Goal: Task Accomplishment & Management: Complete application form

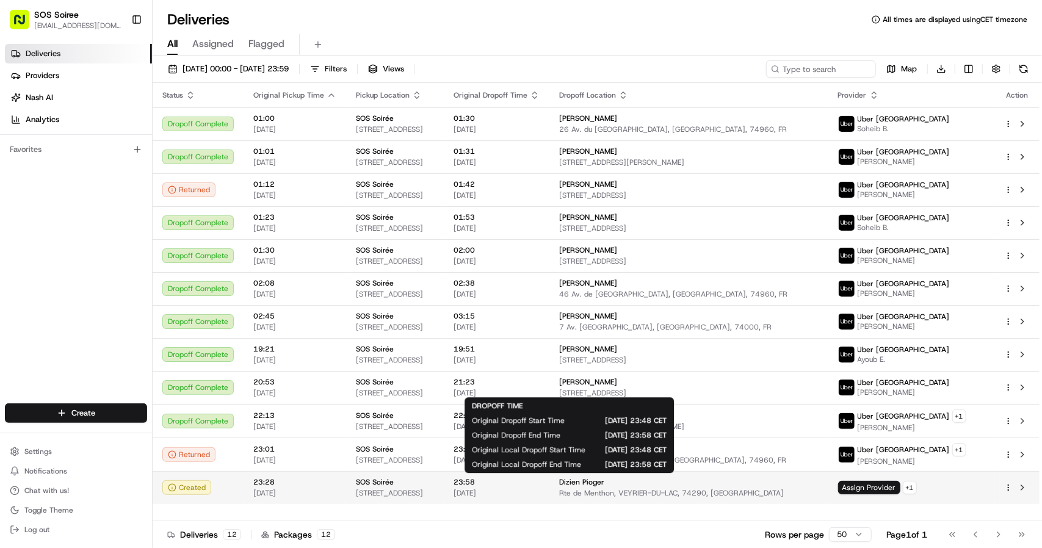
click at [540, 482] on span "23:58" at bounding box center [496, 482] width 86 height 10
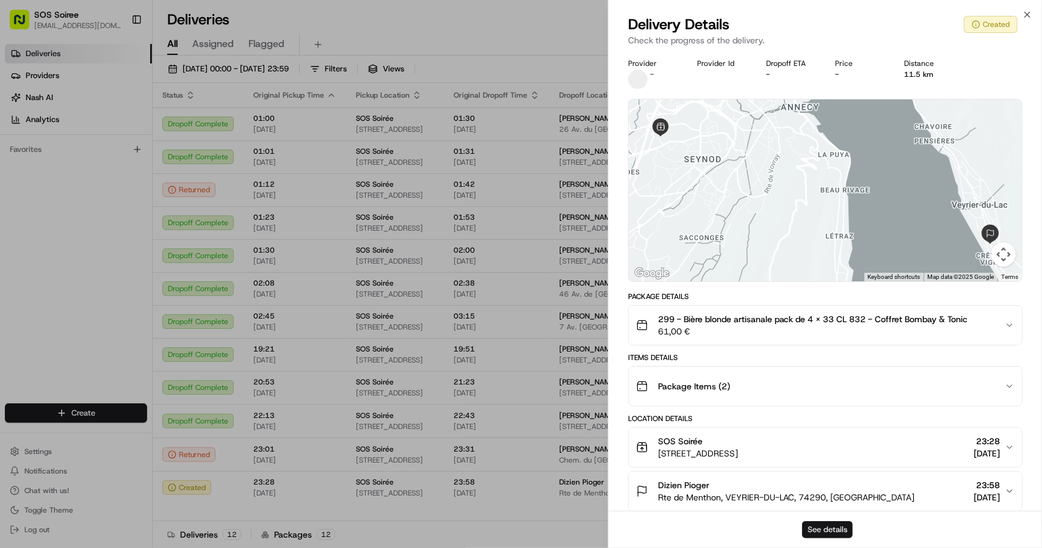
click at [828, 530] on button "See details" at bounding box center [827, 529] width 51 height 17
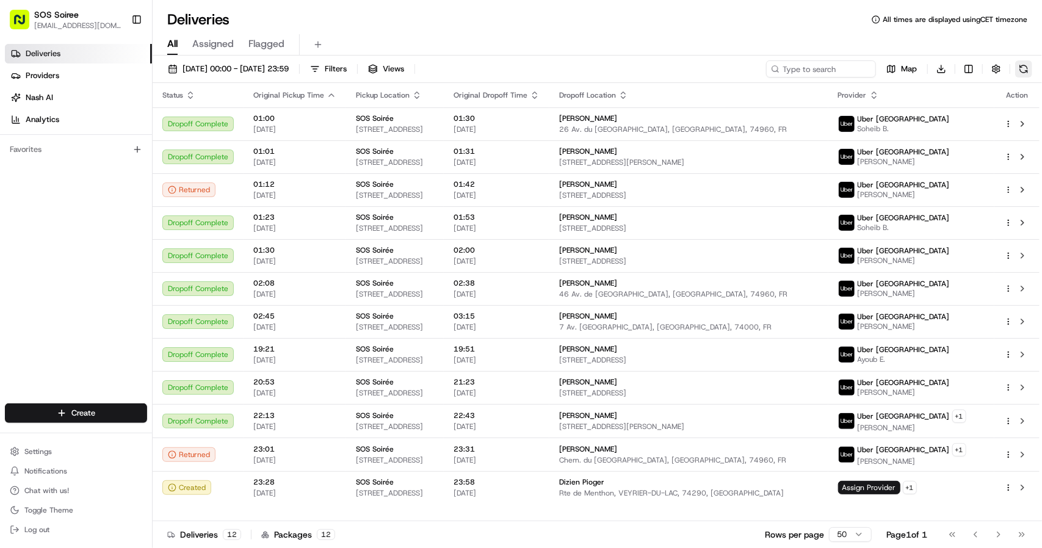
click at [1023, 69] on button at bounding box center [1023, 68] width 17 height 17
click at [1022, 69] on button at bounding box center [1023, 68] width 17 height 17
click at [1022, 67] on button at bounding box center [1023, 68] width 17 height 17
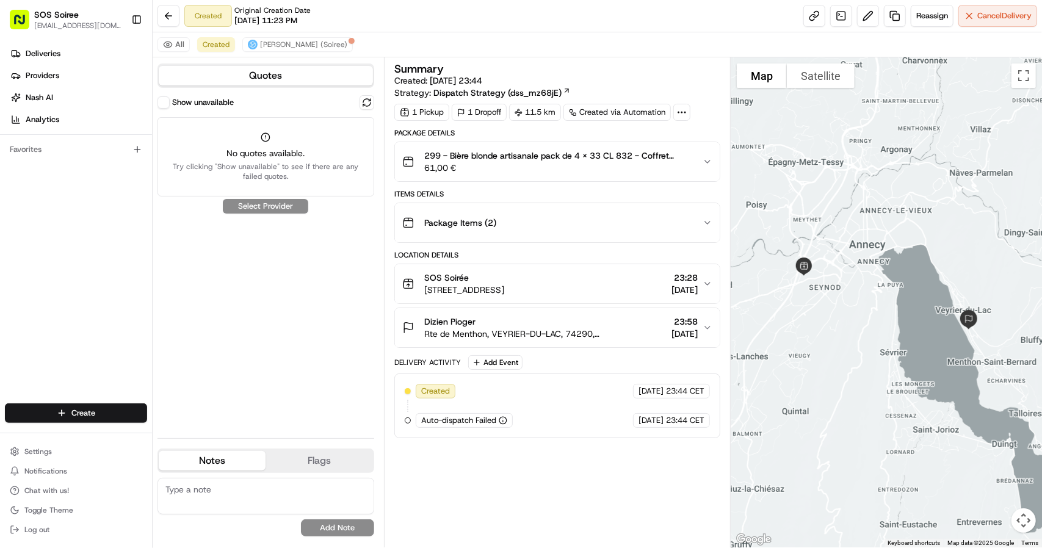
click at [561, 333] on span "Rte de Menthon, VEYRIER-DU-LAC, 74290, [GEOGRAPHIC_DATA]" at bounding box center [545, 334] width 242 height 12
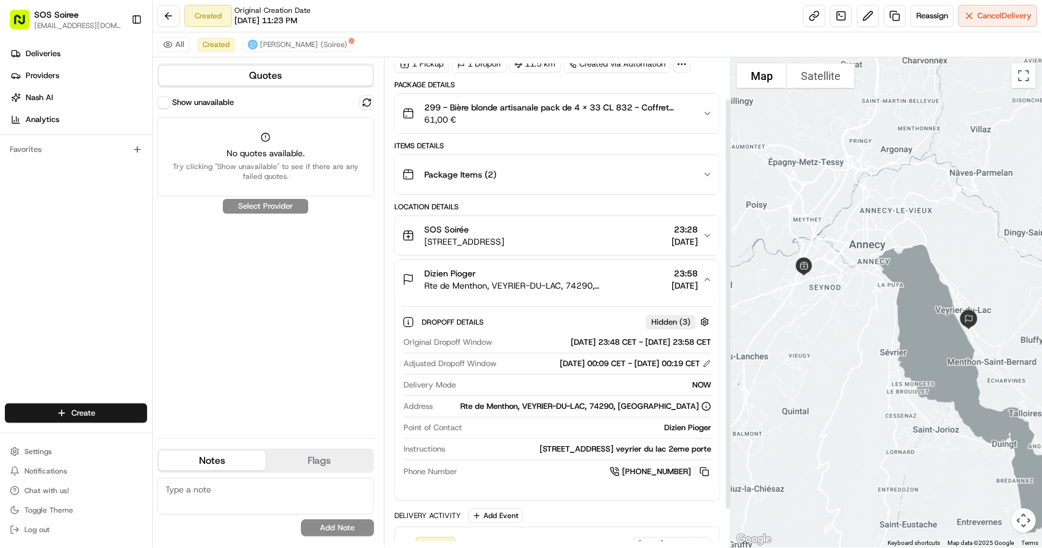
scroll to position [49, 0]
click at [547, 168] on div "Package Items ( 2 )" at bounding box center [552, 174] width 300 height 24
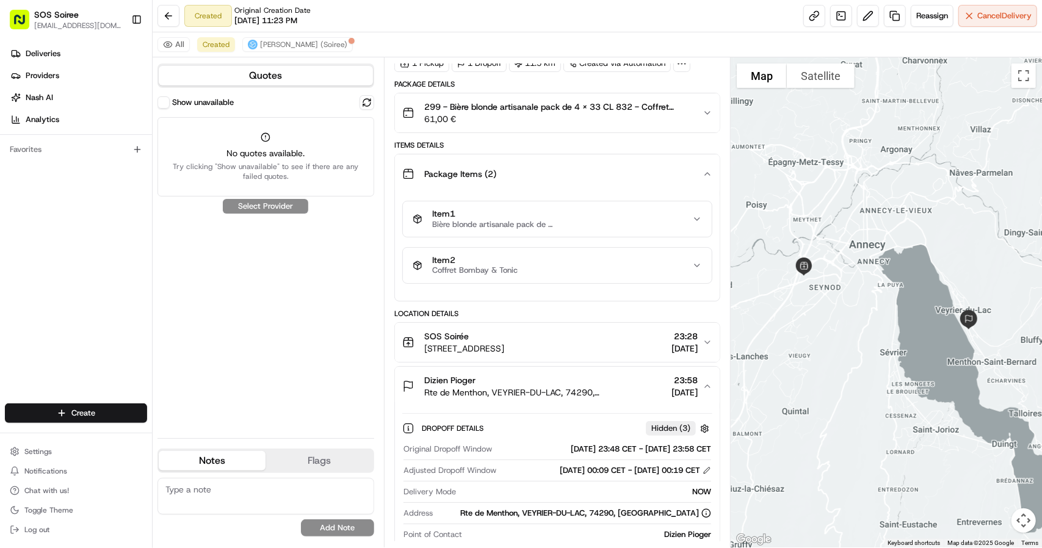
click at [540, 115] on span "61,00 €" at bounding box center [558, 119] width 269 height 12
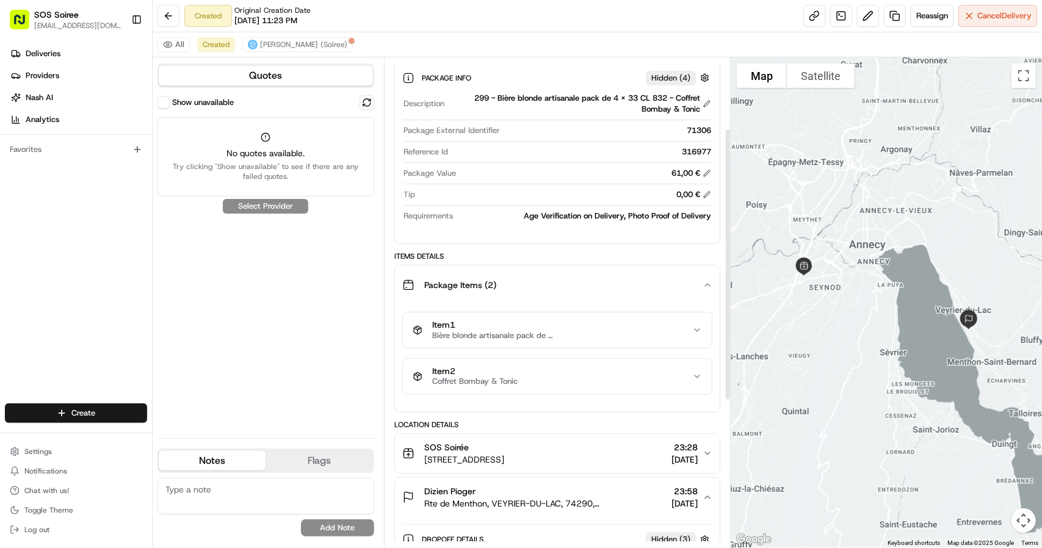
scroll to position [127, 0]
click at [698, 150] on div "316977" at bounding box center [582, 151] width 258 height 11
copy div "316977"
click at [895, 18] on link at bounding box center [895, 16] width 22 height 22
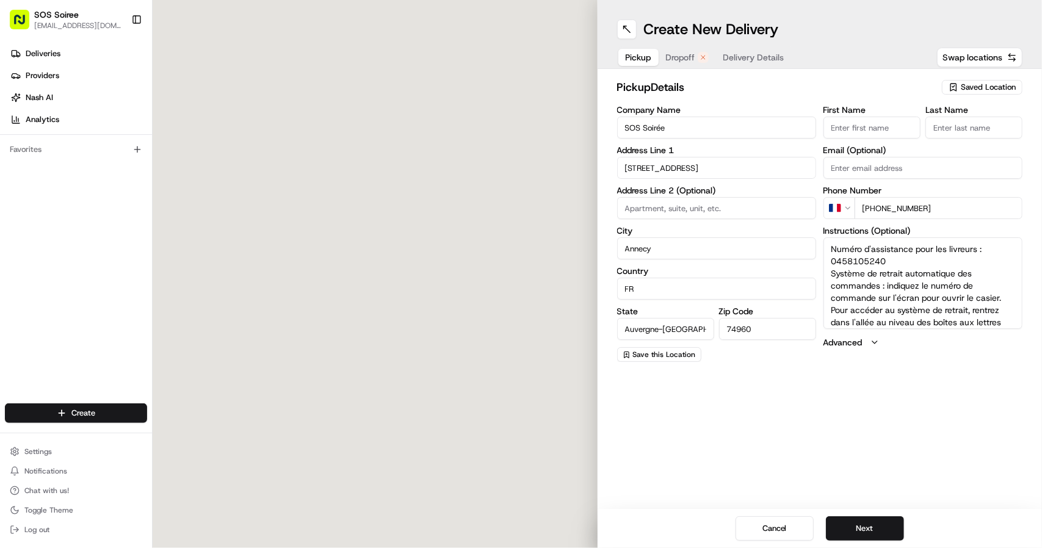
type input "11 Rue du Tanay"
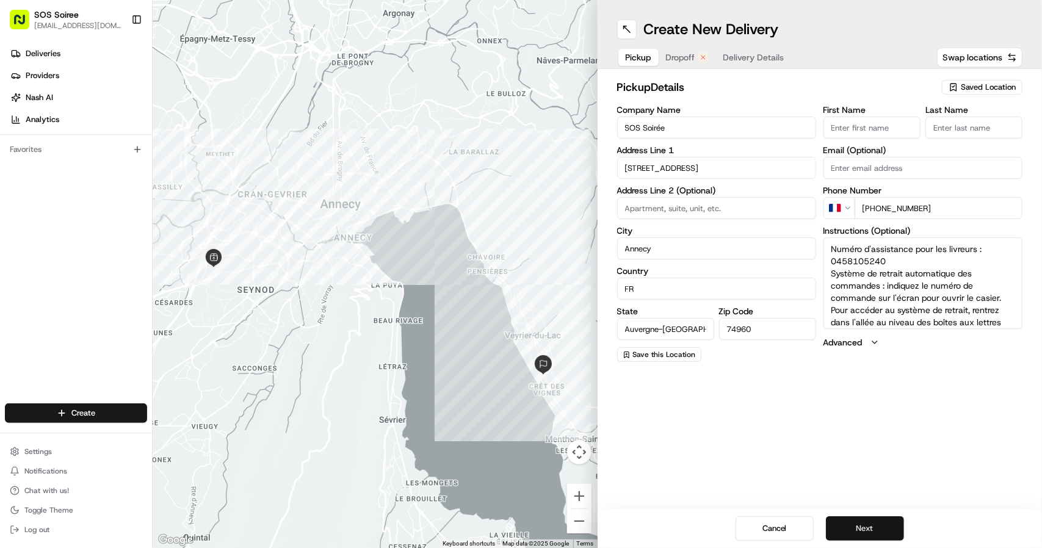
click at [868, 527] on button "Next" at bounding box center [865, 528] width 78 height 24
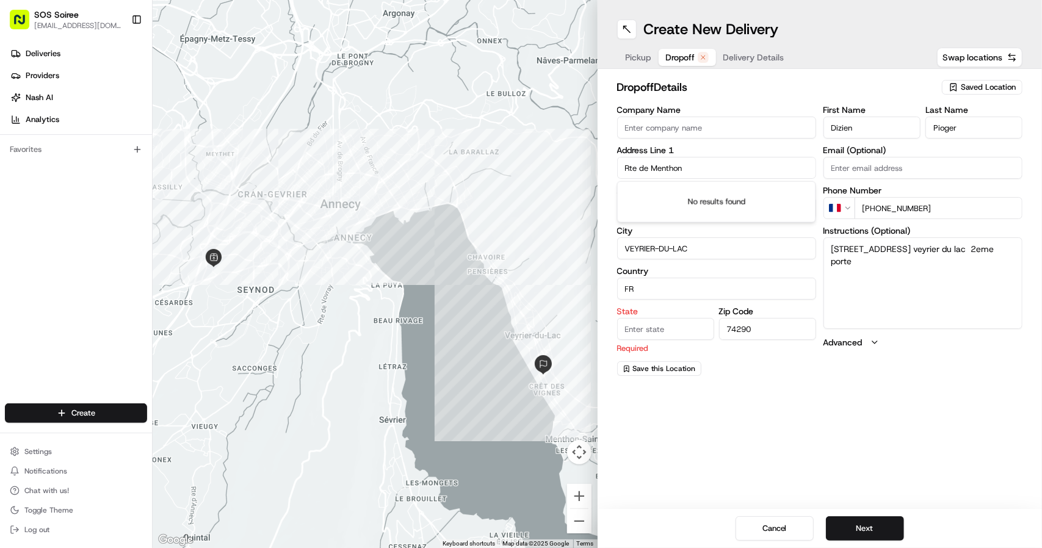
drag, startPoint x: 695, startPoint y: 168, endPoint x: 574, endPoint y: 153, distance: 121.2
click at [574, 153] on div "To navigate the map with touch gestures double-tap and hold your finger on the …" at bounding box center [597, 274] width 889 height 548
click at [696, 195] on div "39 Rue des Grottes, Annecy, France" at bounding box center [716, 193] width 193 height 18
type input "39 Rue des Grottes, 74940 Annecy, France"
type input "Annecy"
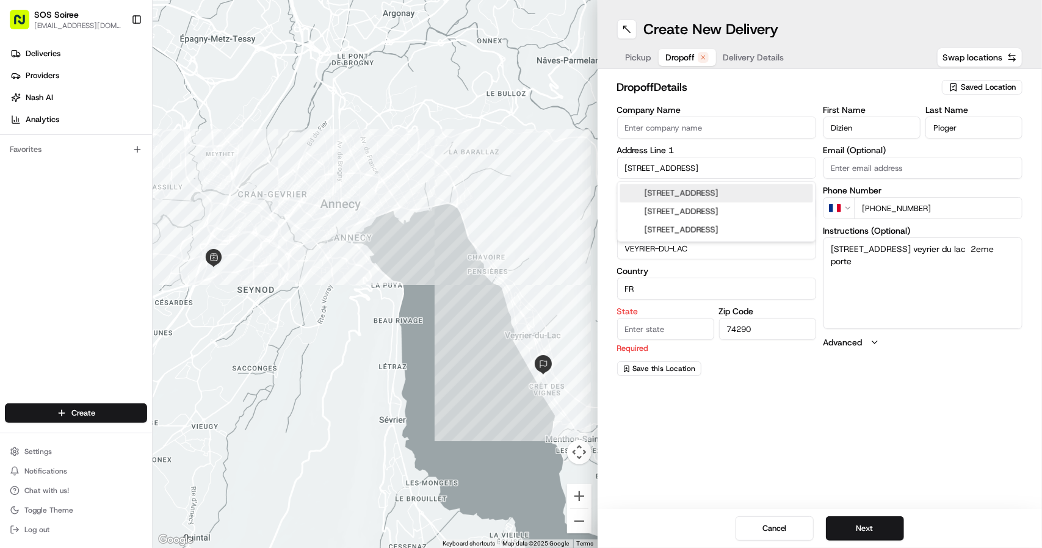
type input "France"
type input "Auvergne-Rhône-Alpes"
type input "74940"
type input "39 Rue des Grottes"
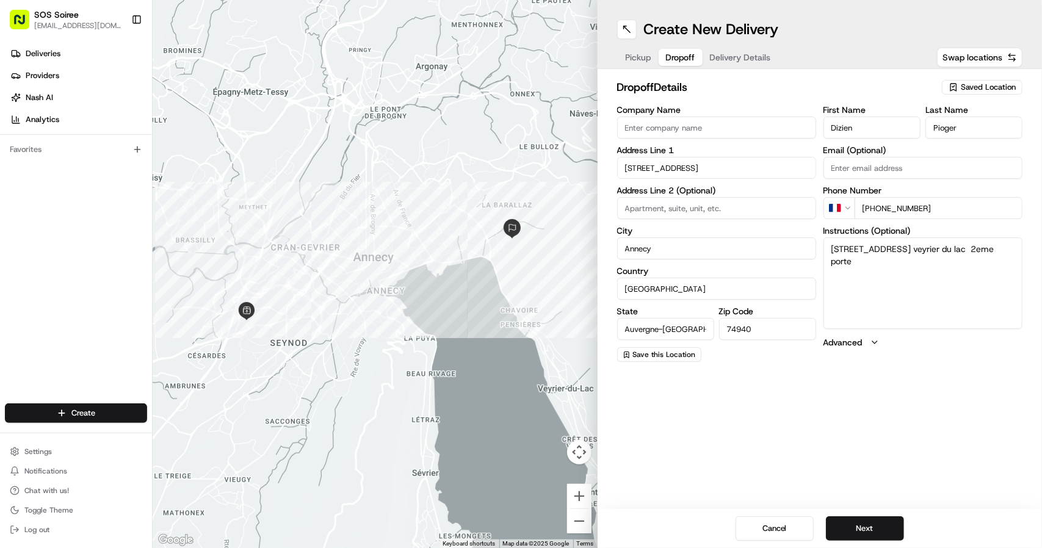
click at [845, 344] on label "Advanced" at bounding box center [842, 342] width 39 height 12
click at [733, 51] on button "Delivery Details" at bounding box center [741, 57] width 76 height 17
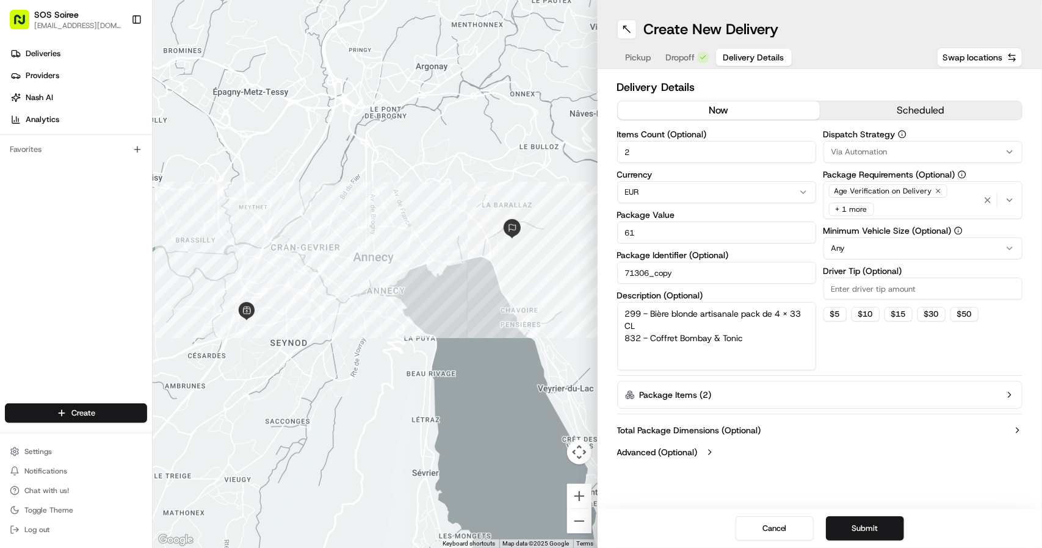
click at [688, 448] on label "Advanced (Optional)" at bounding box center [657, 452] width 81 height 12
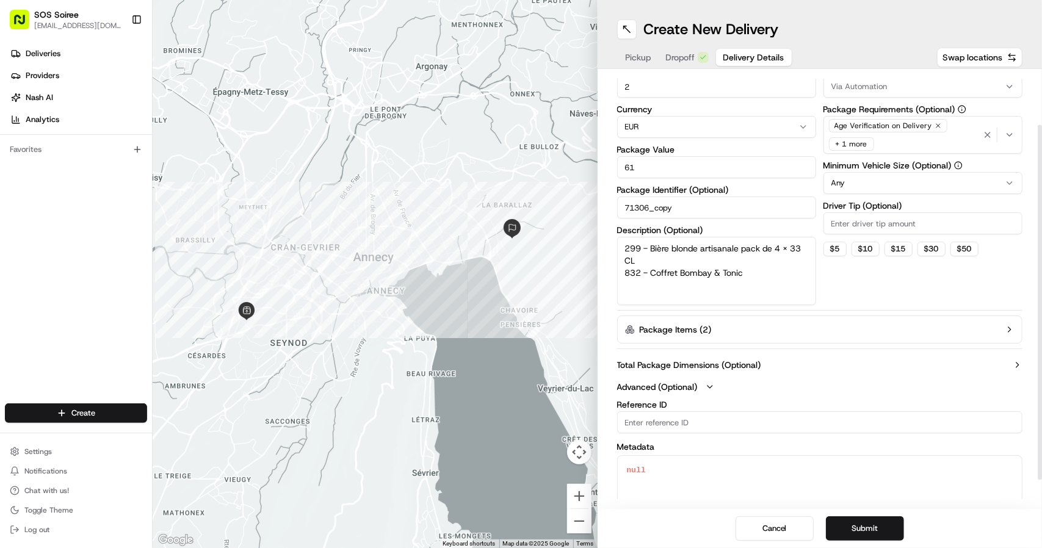
scroll to position [66, 0]
click at [674, 421] on input "Reference ID" at bounding box center [820, 422] width 406 height 22
paste input "316977"
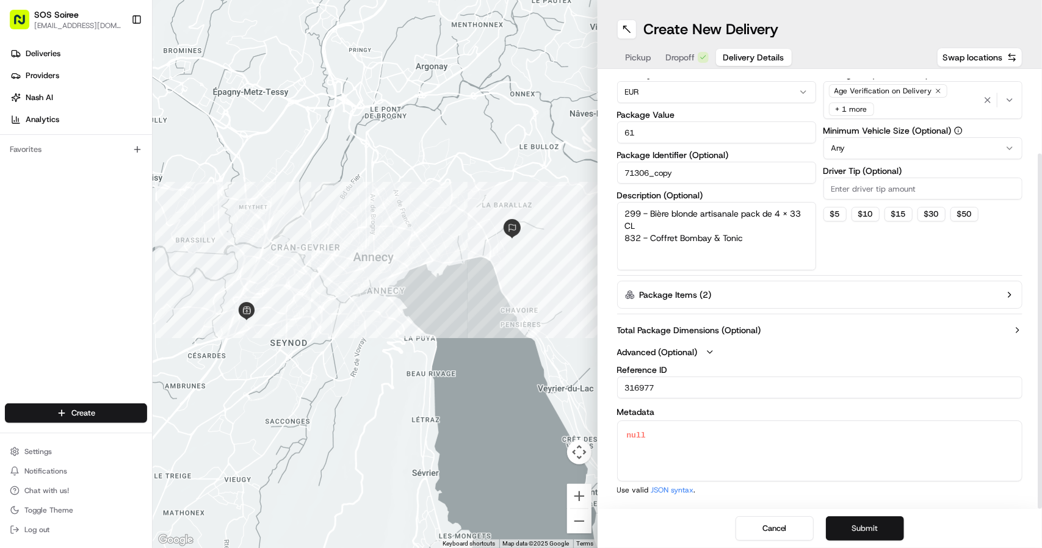
type input "316977"
click at [887, 530] on button "Submit" at bounding box center [865, 528] width 78 height 24
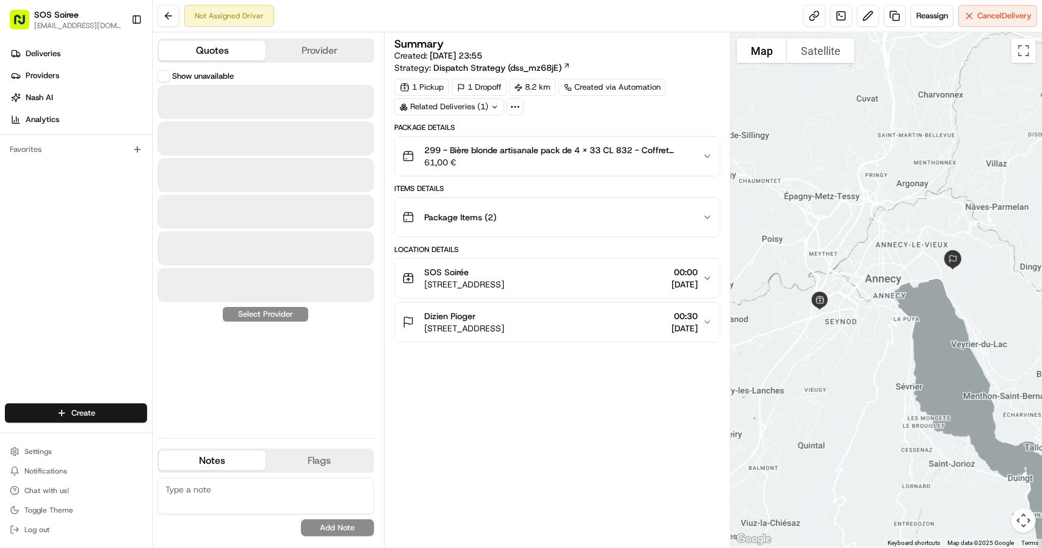
click at [230, 49] on button "Quotes" at bounding box center [212, 51] width 107 height 20
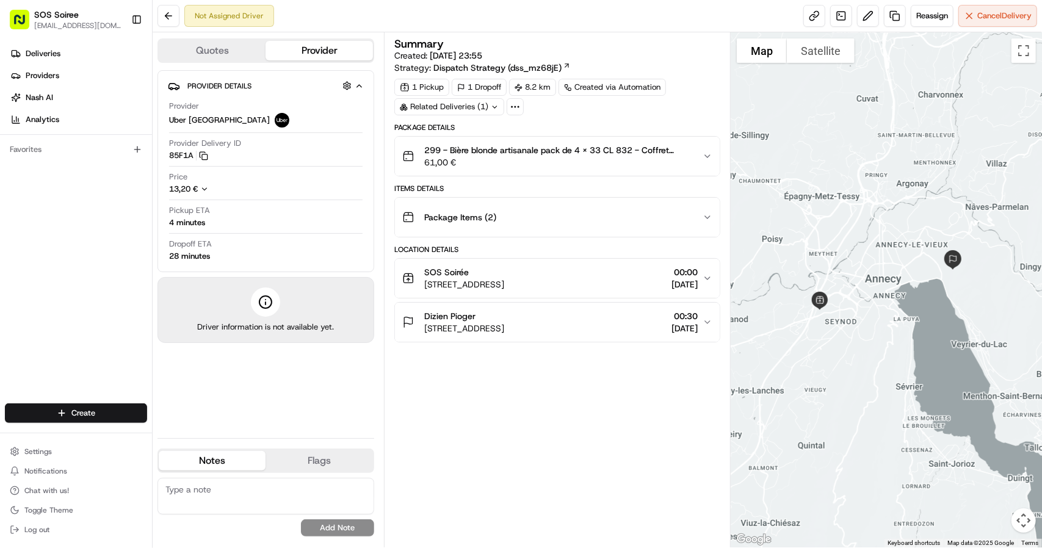
click at [289, 48] on button "Provider" at bounding box center [319, 51] width 107 height 20
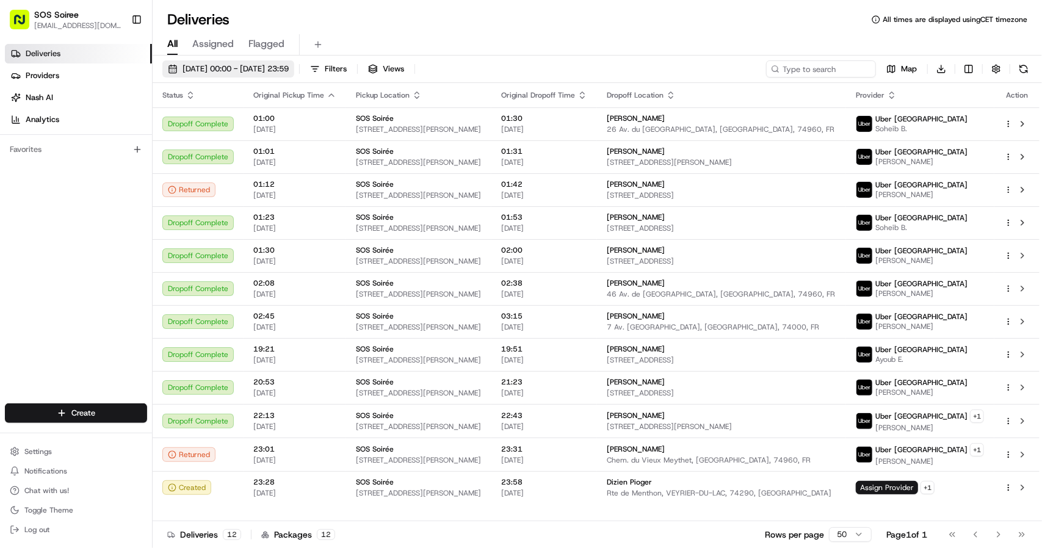
click at [289, 73] on span "[DATE] 00:00 - [DATE] 23:59" at bounding box center [235, 68] width 106 height 11
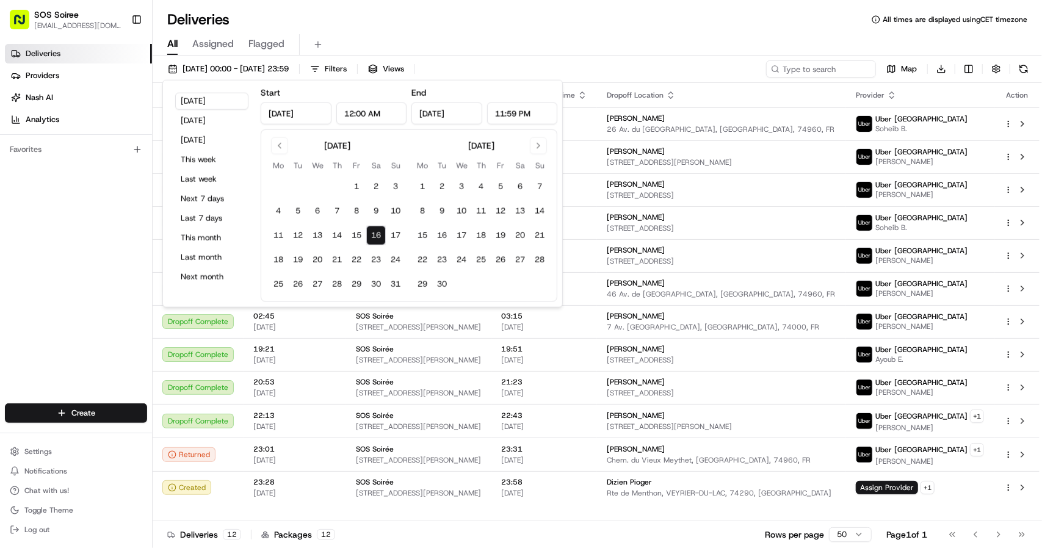
click at [380, 235] on button "16" at bounding box center [376, 236] width 20 height 20
click at [395, 236] on button "17" at bounding box center [396, 236] width 20 height 20
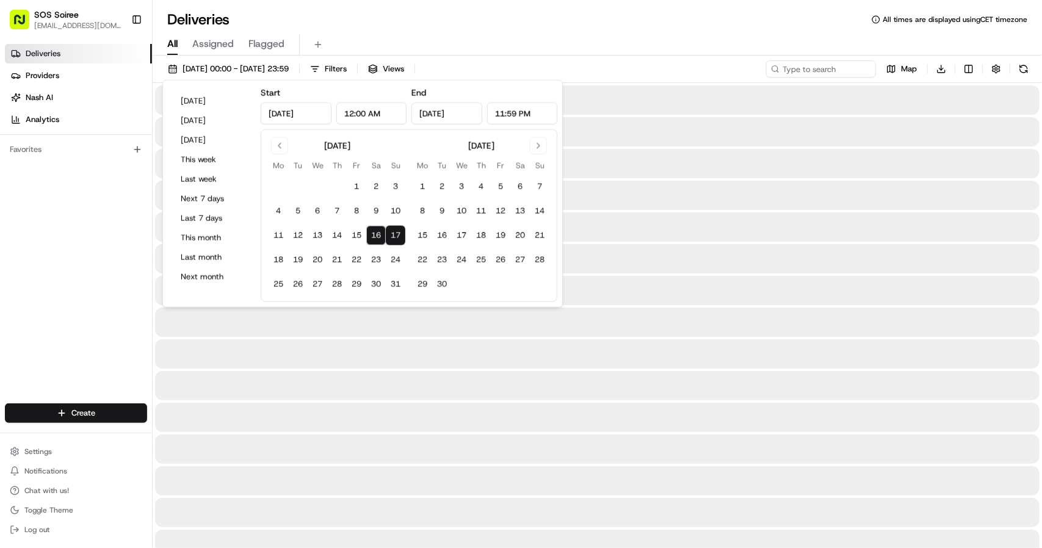
type input "Aug 17, 2025"
click at [602, 43] on div "All Assigned Flagged" at bounding box center [597, 44] width 889 height 21
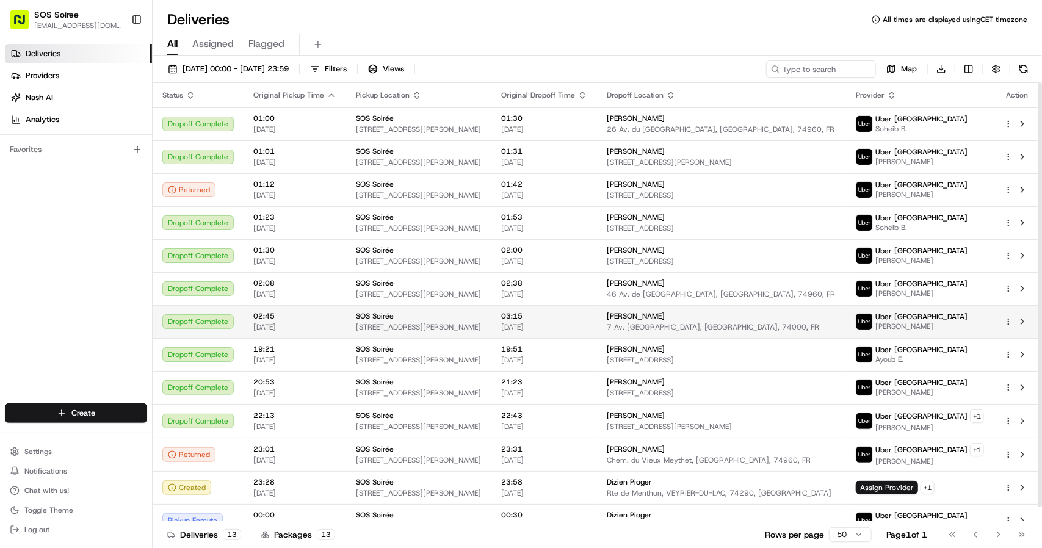
scroll to position [15, 0]
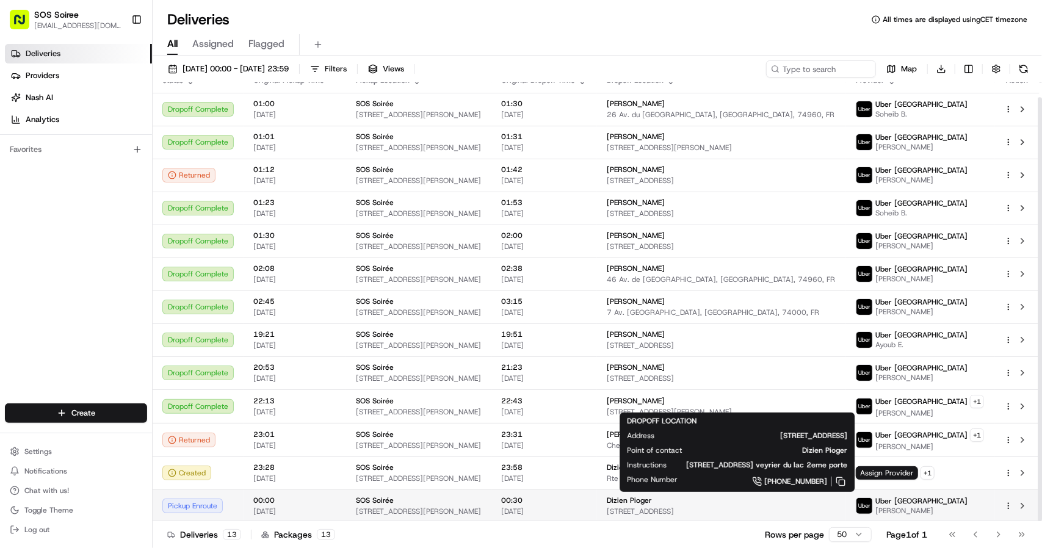
click at [753, 502] on div "Dizien Pioger" at bounding box center [721, 501] width 229 height 10
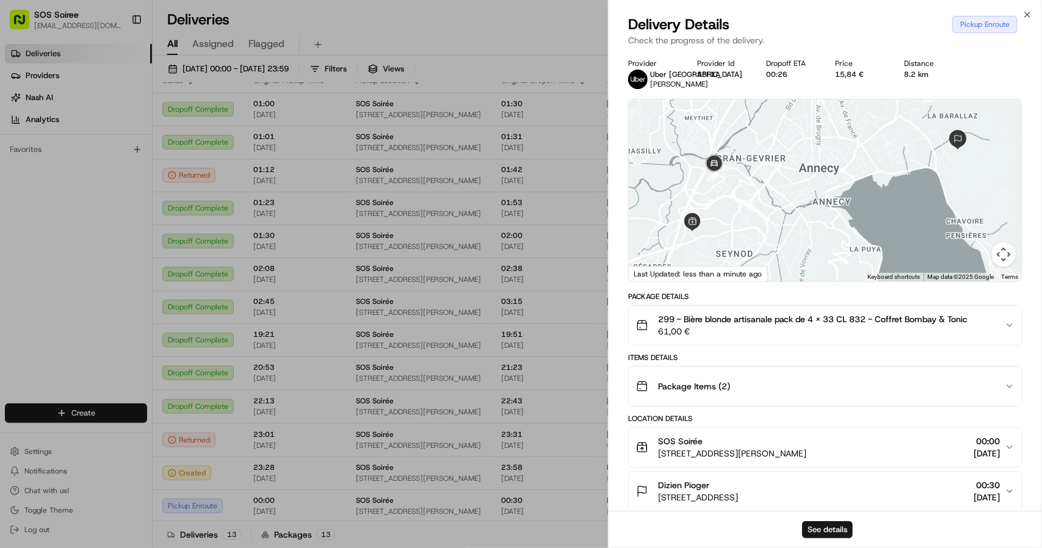
click at [832, 335] on span "61,00 €" at bounding box center [813, 331] width 310 height 12
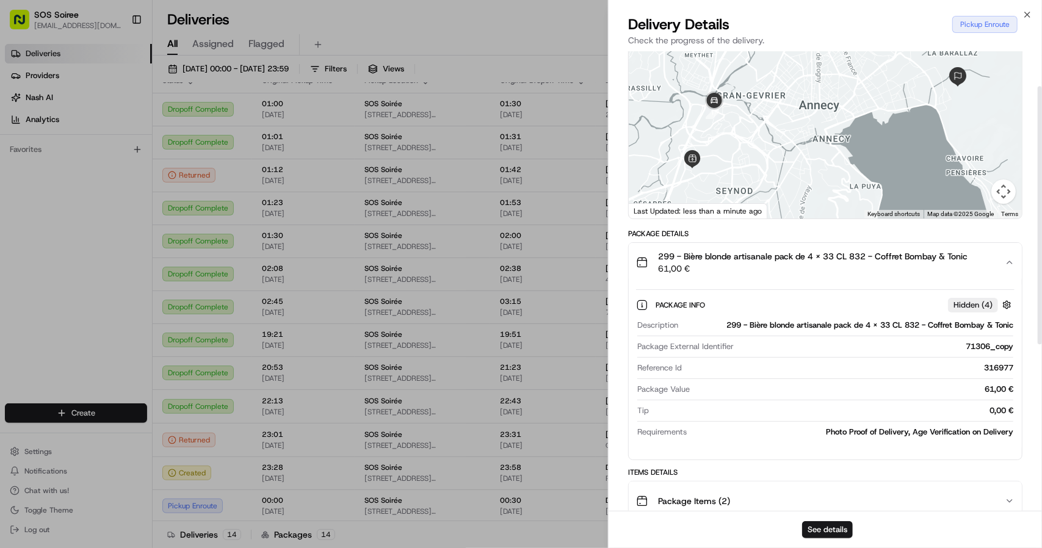
scroll to position [0, 0]
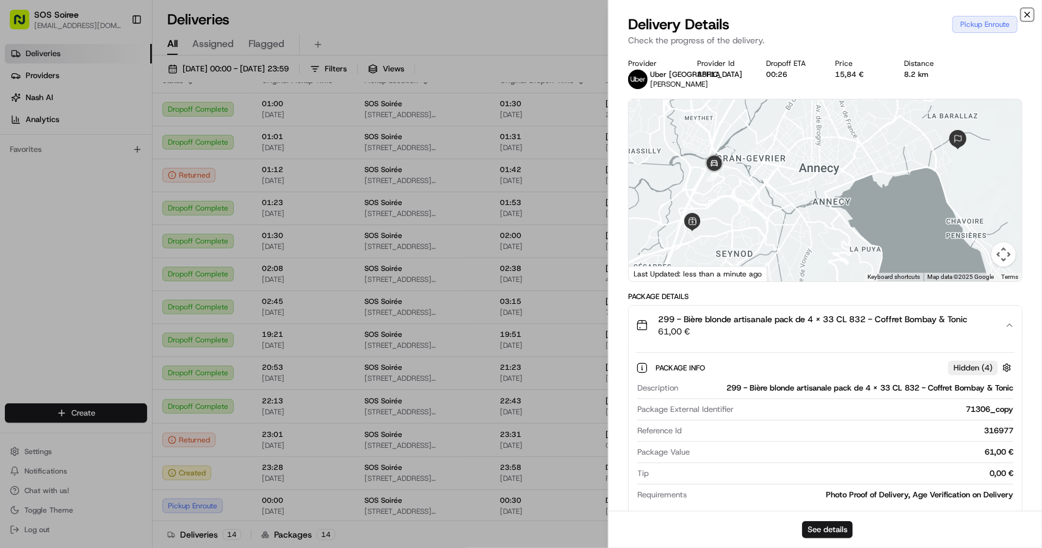
click at [1029, 13] on icon "button" at bounding box center [1027, 15] width 10 height 10
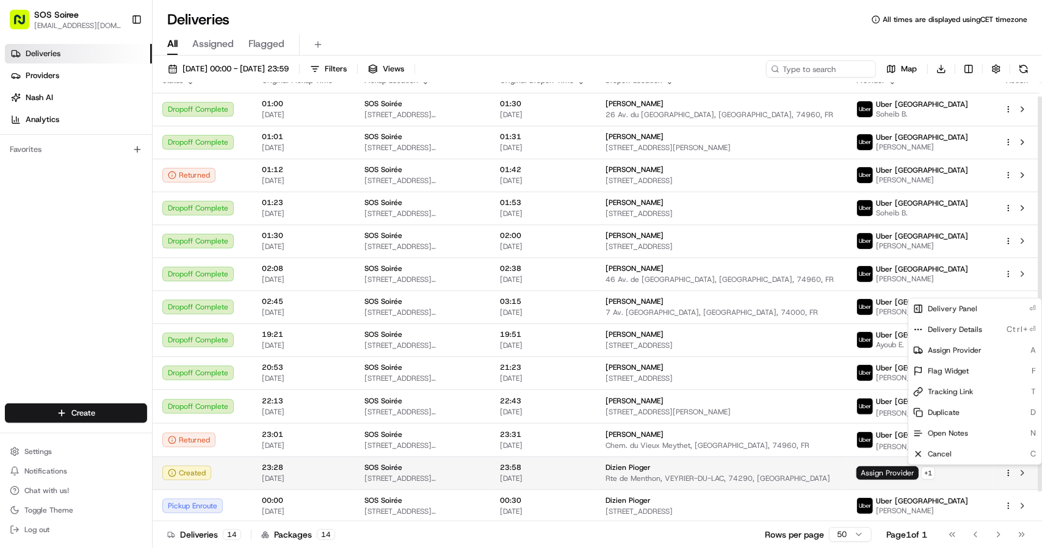
click at [1008, 471] on html "SOS Soiree theo@sossoiree.fr Toggle Sidebar Deliveries Providers Nash AI Analyt…" at bounding box center [521, 274] width 1042 height 548
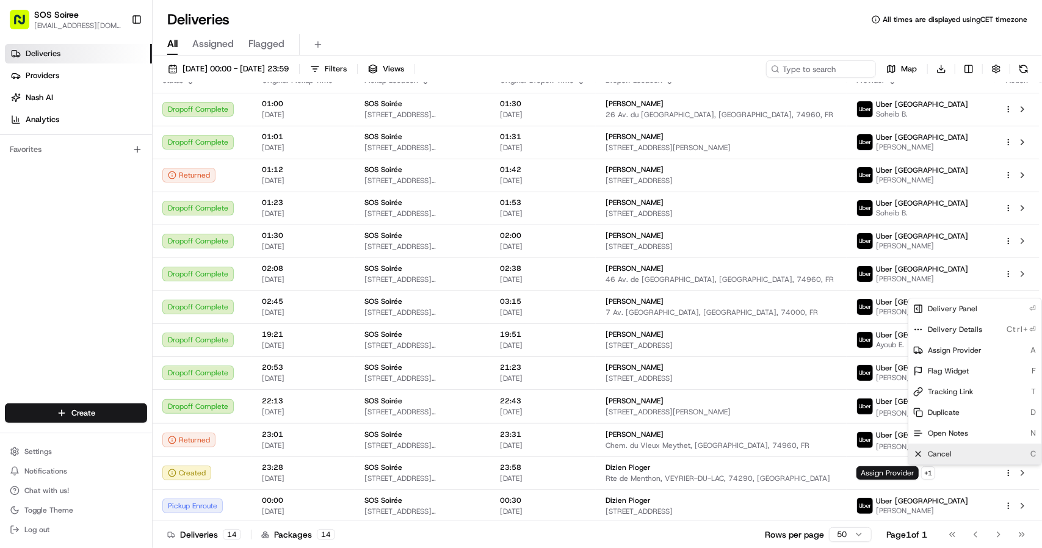
click at [976, 451] on div "Cancel C" at bounding box center [974, 454] width 133 height 21
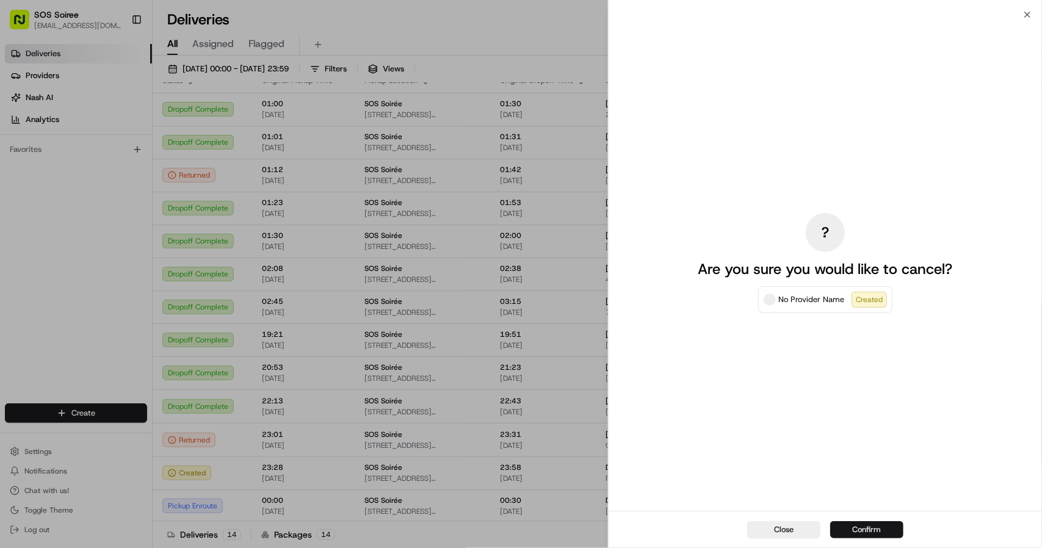
click at [870, 526] on button "Confirm" at bounding box center [866, 529] width 73 height 17
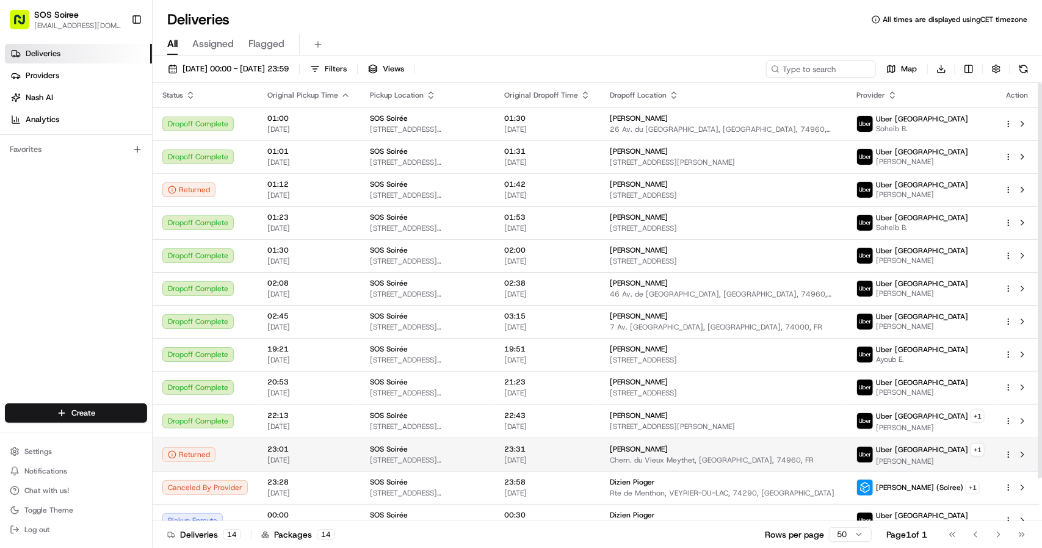
scroll to position [48, 0]
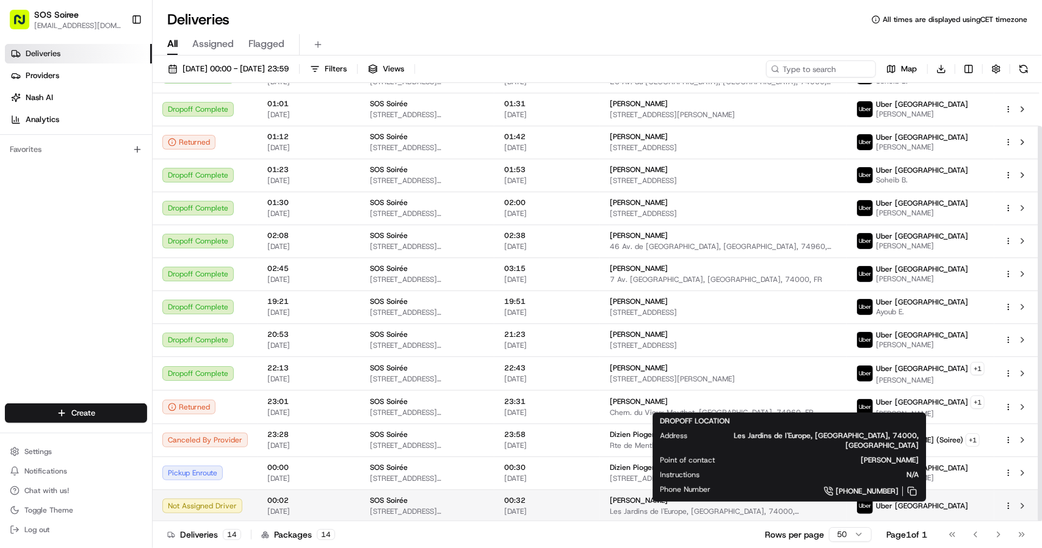
click at [761, 507] on span "Les Jardins de l'Europe, ANNECY, 74000, FR" at bounding box center [723, 512] width 227 height 10
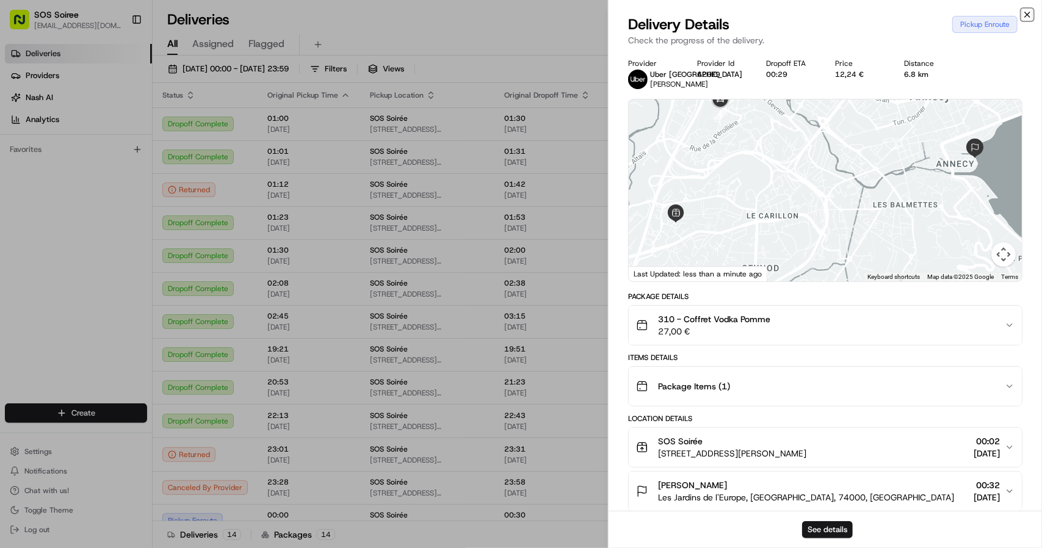
click at [1027, 12] on icon "button" at bounding box center [1027, 15] width 10 height 10
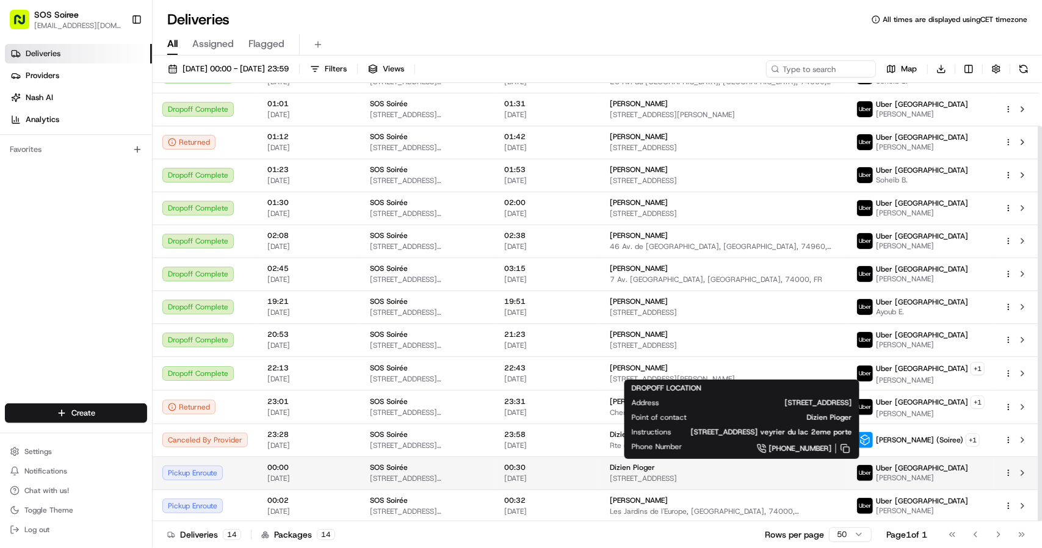
click at [818, 468] on div "Dizien Pioger" at bounding box center [723, 468] width 227 height 10
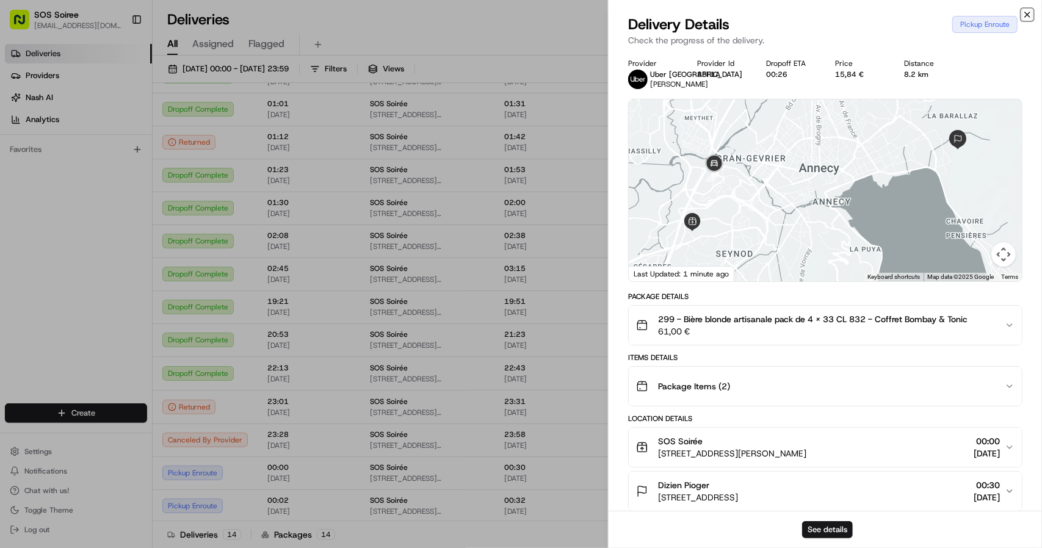
click at [1029, 15] on icon "button" at bounding box center [1027, 15] width 10 height 10
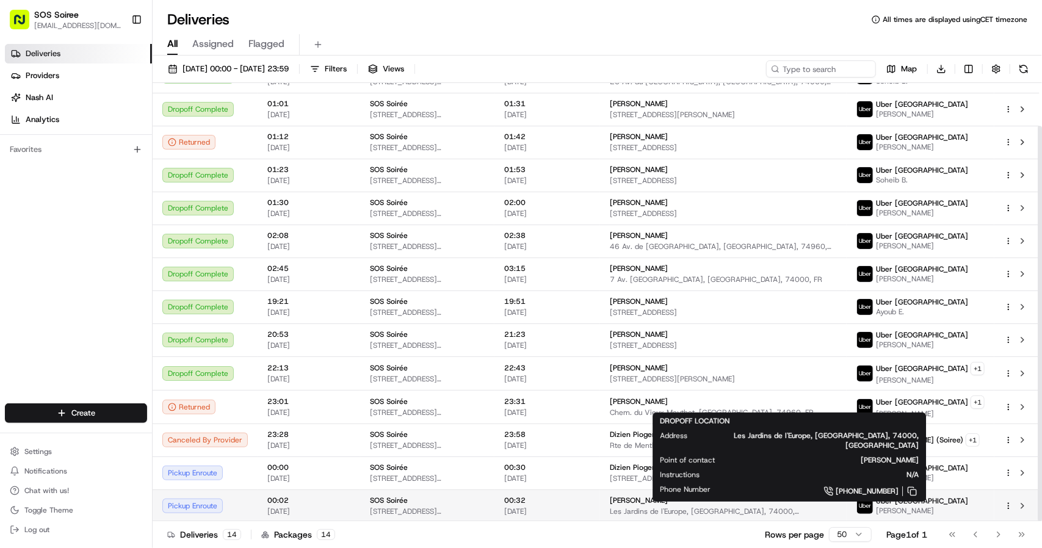
click at [801, 499] on div "[PERSON_NAME]" at bounding box center [723, 501] width 227 height 10
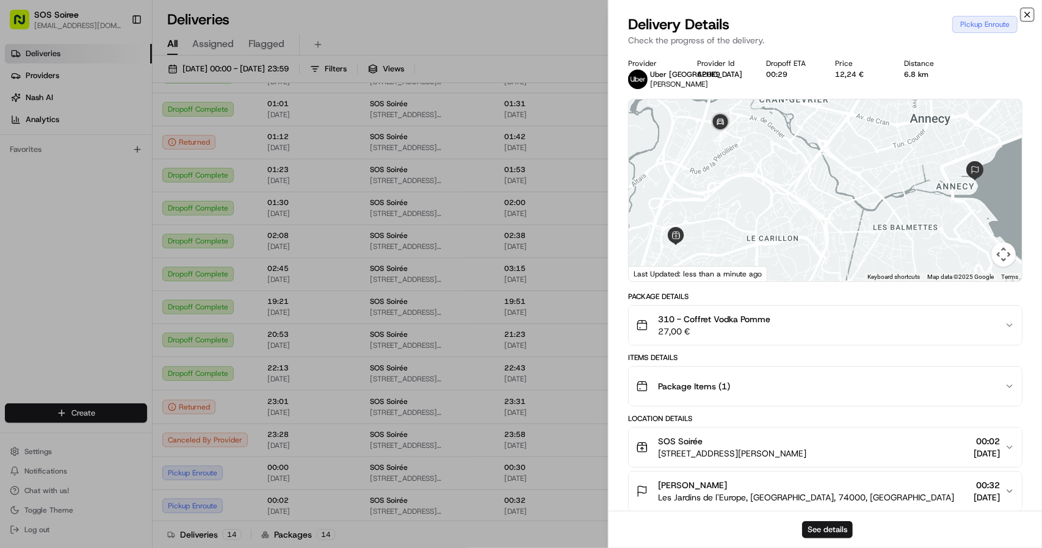
click at [1029, 14] on icon "button" at bounding box center [1027, 15] width 10 height 10
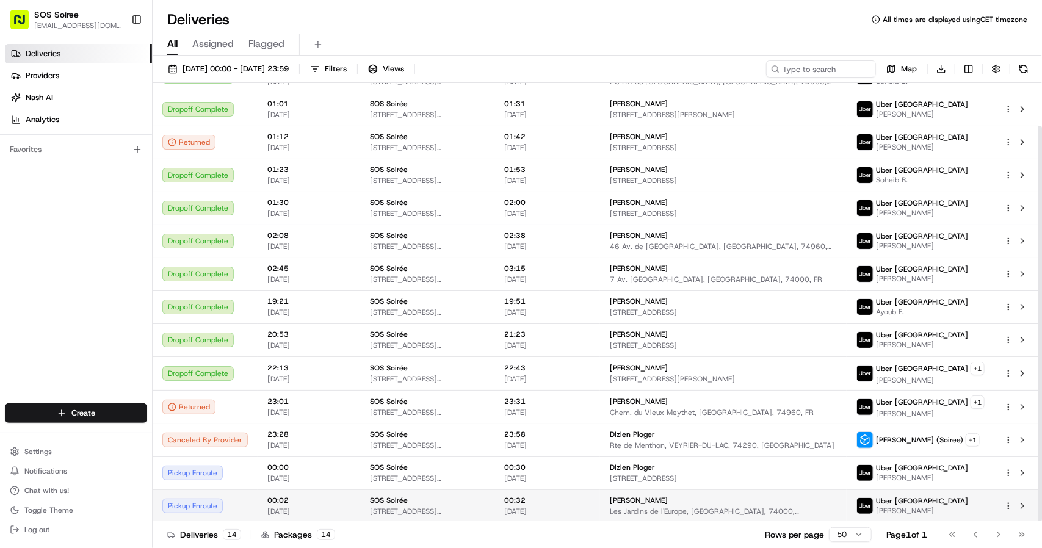
click at [565, 504] on span "00:32" at bounding box center [547, 501] width 86 height 10
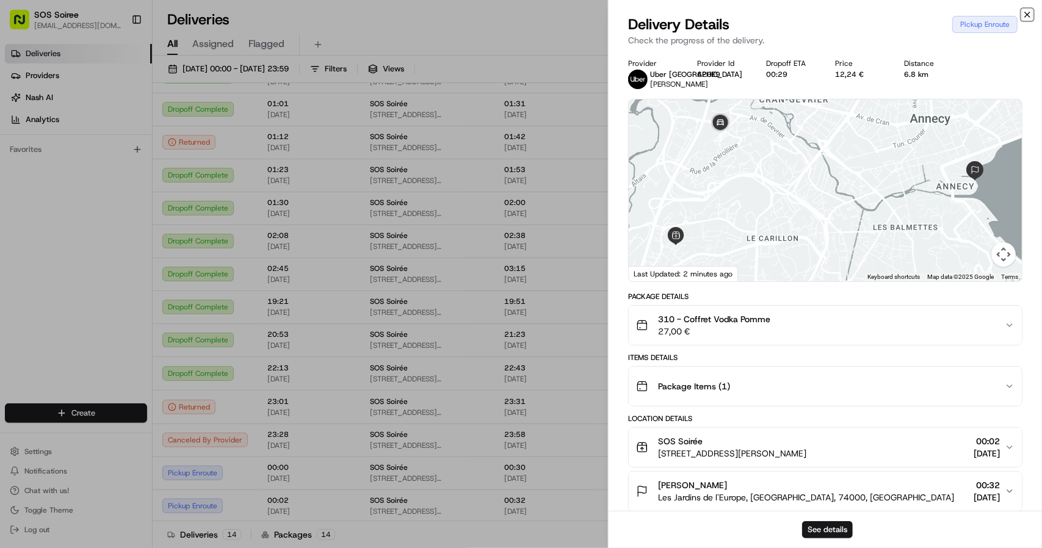
click at [1027, 15] on icon "button" at bounding box center [1027, 14] width 5 height 5
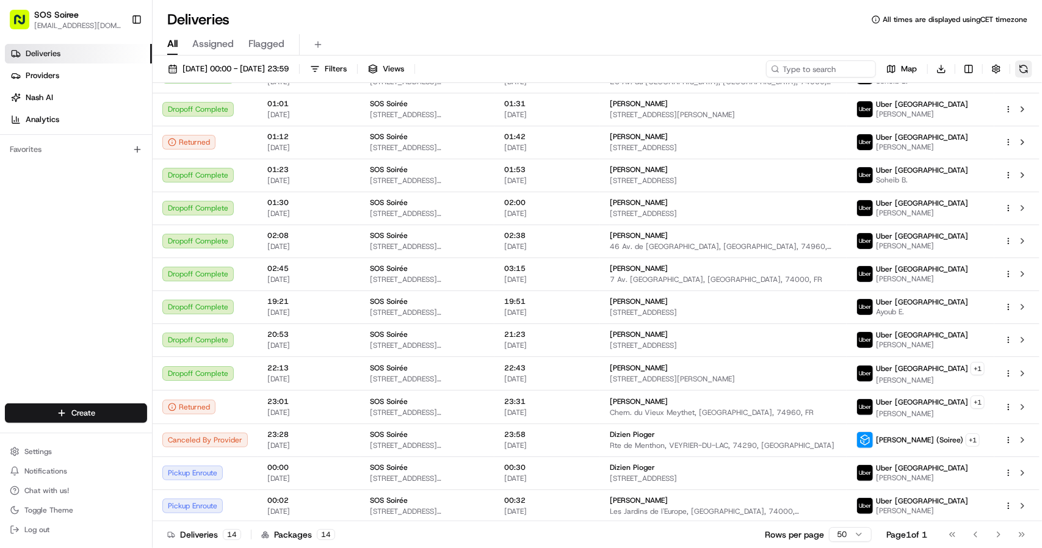
click at [1023, 68] on button at bounding box center [1023, 68] width 17 height 17
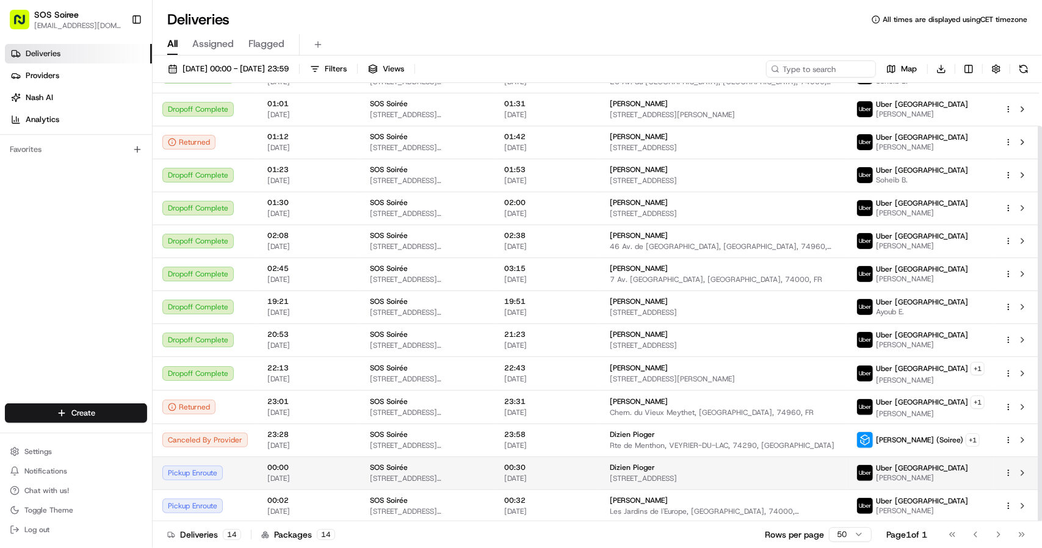
click at [757, 471] on div "Dizien Pioger" at bounding box center [723, 468] width 227 height 10
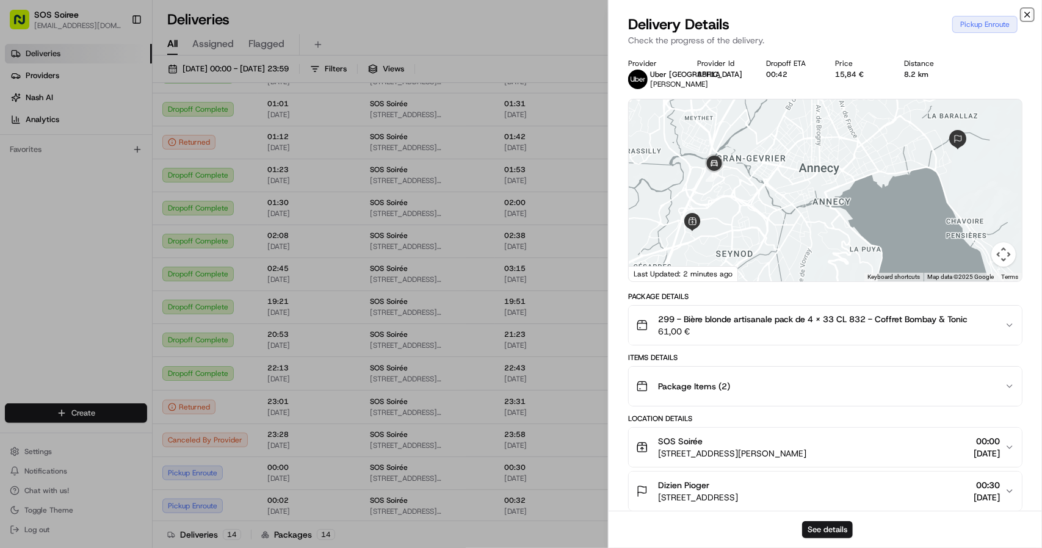
click at [1027, 14] on icon "button" at bounding box center [1027, 14] width 5 height 5
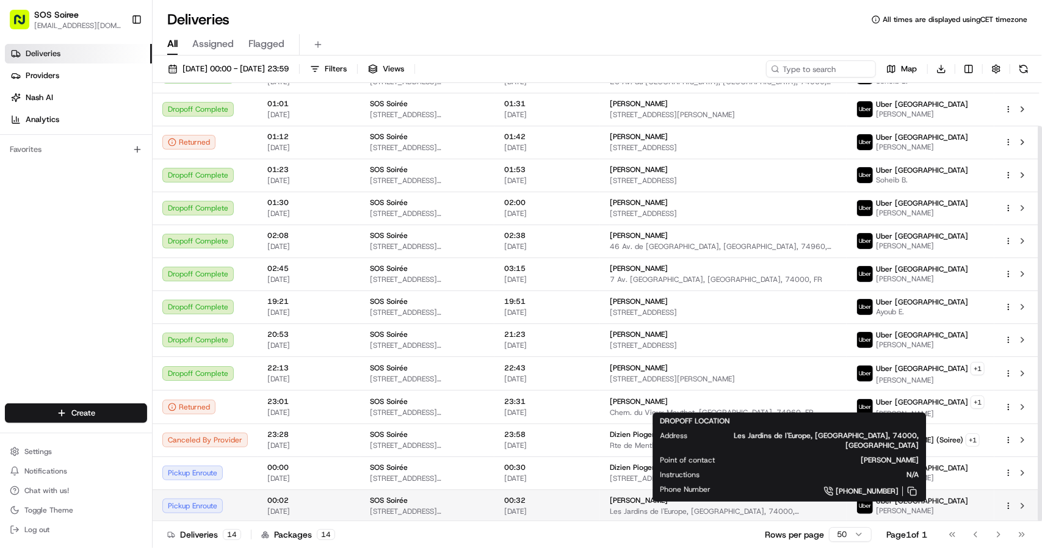
click at [780, 502] on div "[PERSON_NAME]" at bounding box center [723, 501] width 227 height 10
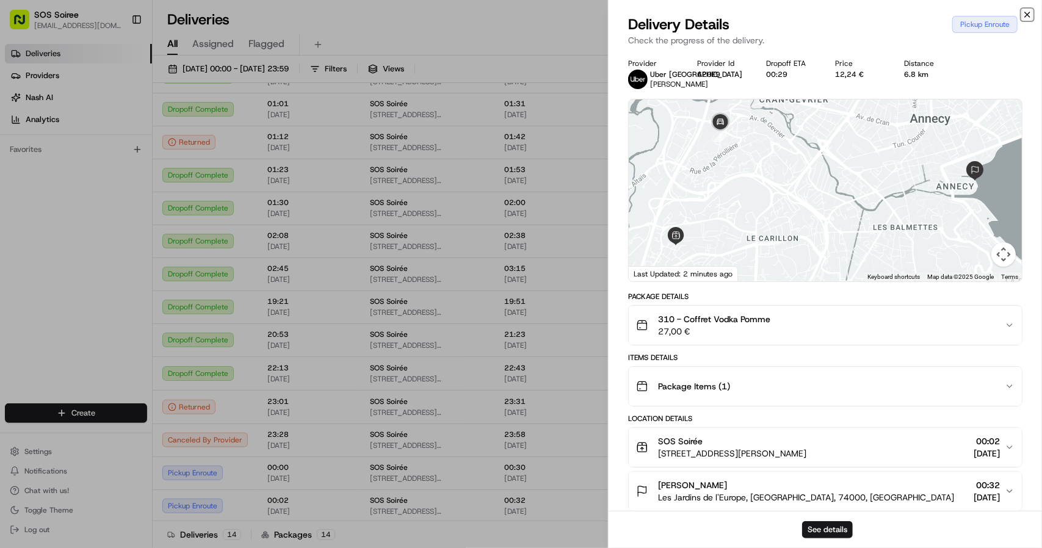
click at [1027, 15] on icon "button" at bounding box center [1027, 15] width 10 height 10
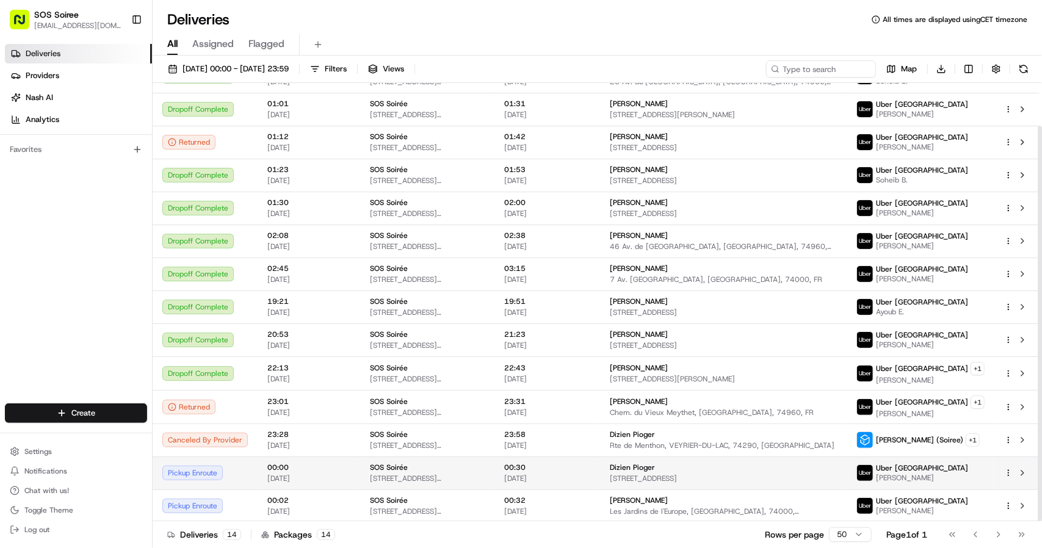
click at [707, 474] on span "39 Rue des Grottes, 74940 Annecy, France" at bounding box center [723, 479] width 227 height 10
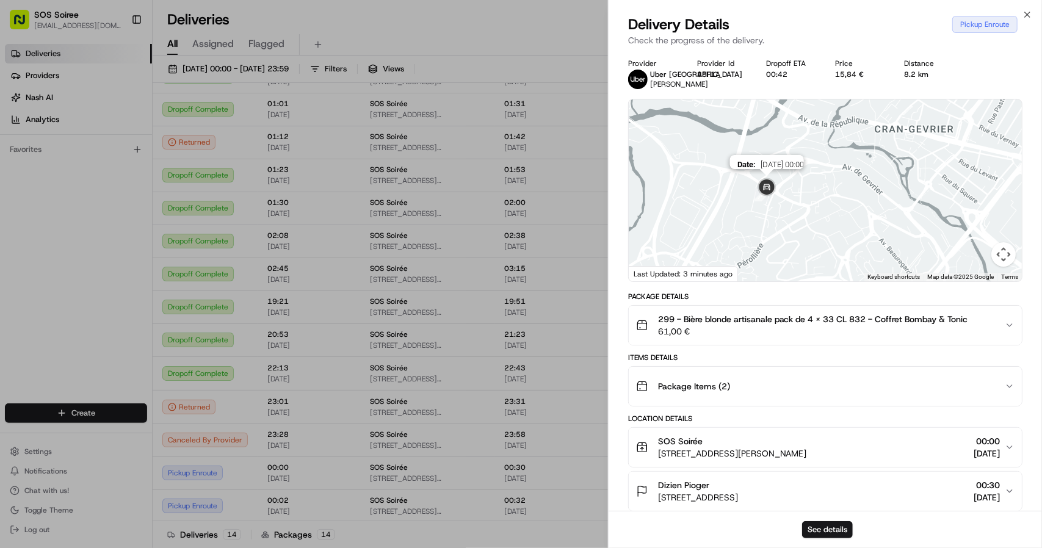
drag, startPoint x: 658, startPoint y: 128, endPoint x: 760, endPoint y: 202, distance: 126.4
click at [760, 202] on img at bounding box center [767, 188] width 34 height 34
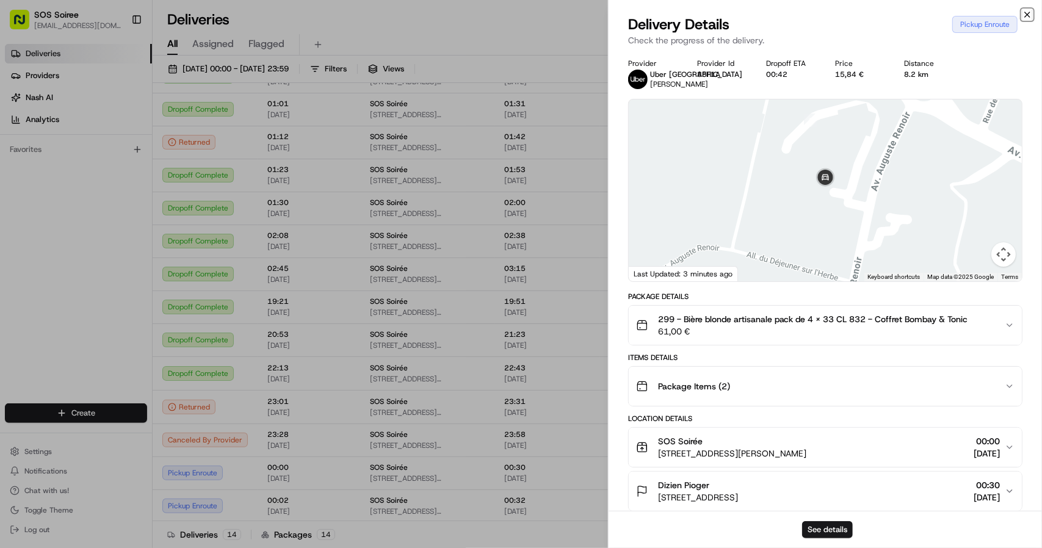
click at [1027, 13] on icon "button" at bounding box center [1027, 15] width 10 height 10
